Goal: Transaction & Acquisition: Purchase product/service

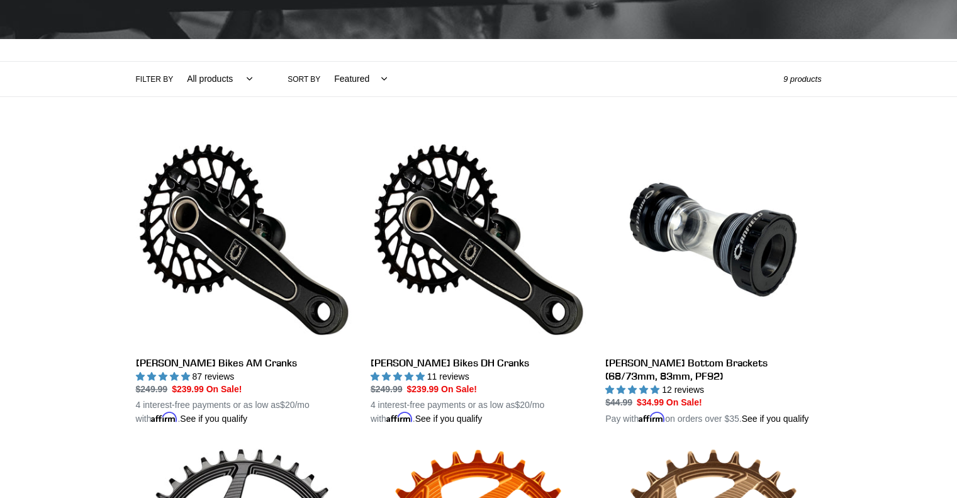
scroll to position [315, 0]
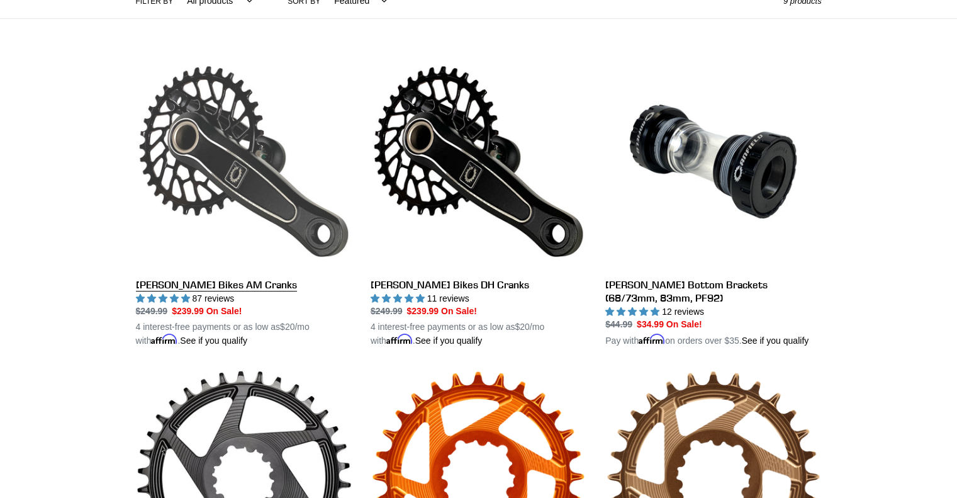
click at [227, 135] on link "[PERSON_NAME] Bikes AM Cranks" at bounding box center [244, 200] width 216 height 295
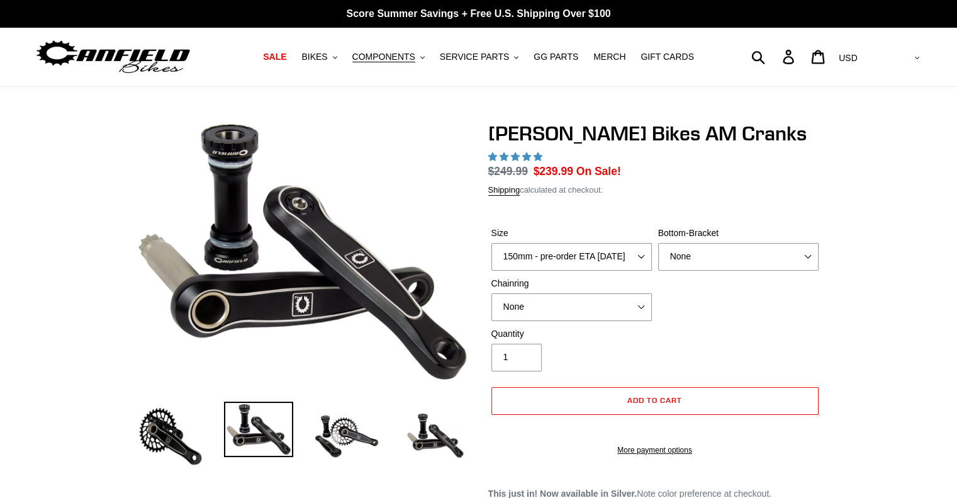
select select "highest-rating"
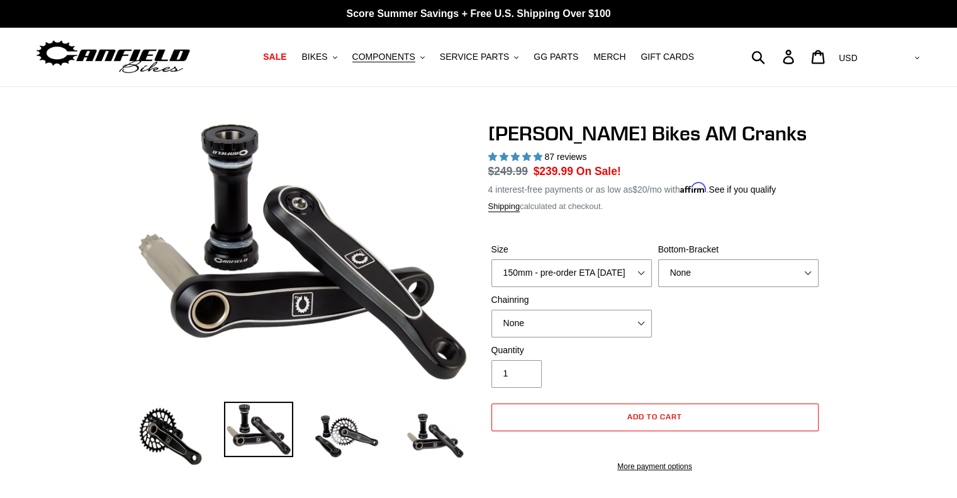
scroll to position [63, 0]
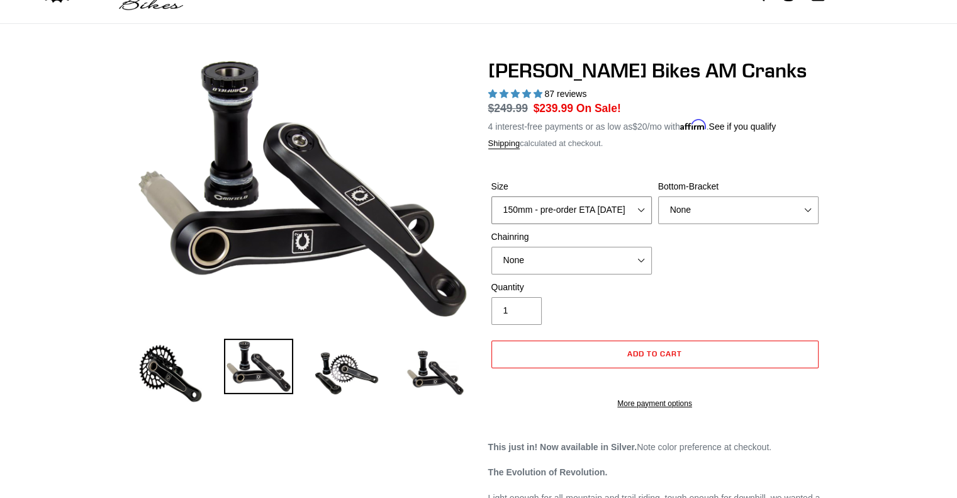
click at [624, 205] on select "150mm - pre-order ETA 9/30/25 155mm - pre-order ETA 9/30/25 160mm - pre-order E…" at bounding box center [571, 210] width 160 height 28
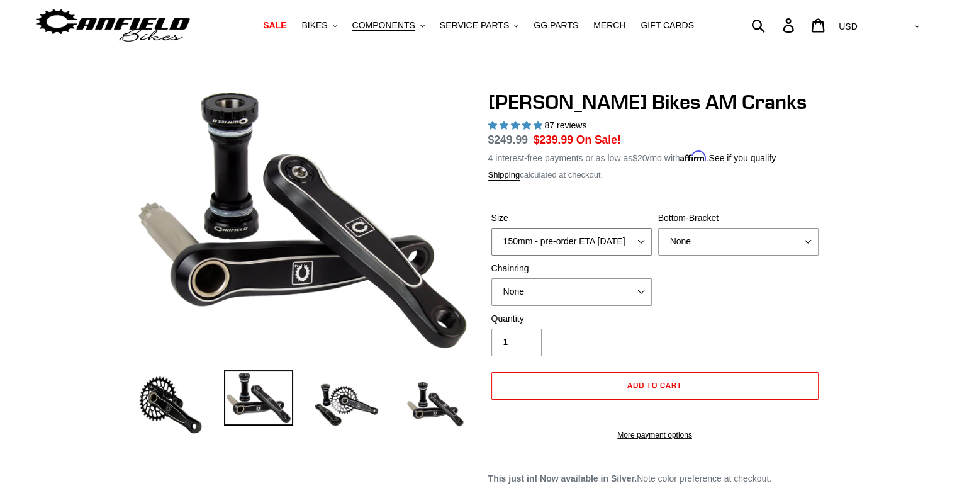
scroll to position [0, 0]
